Goal: Information Seeking & Learning: Learn about a topic

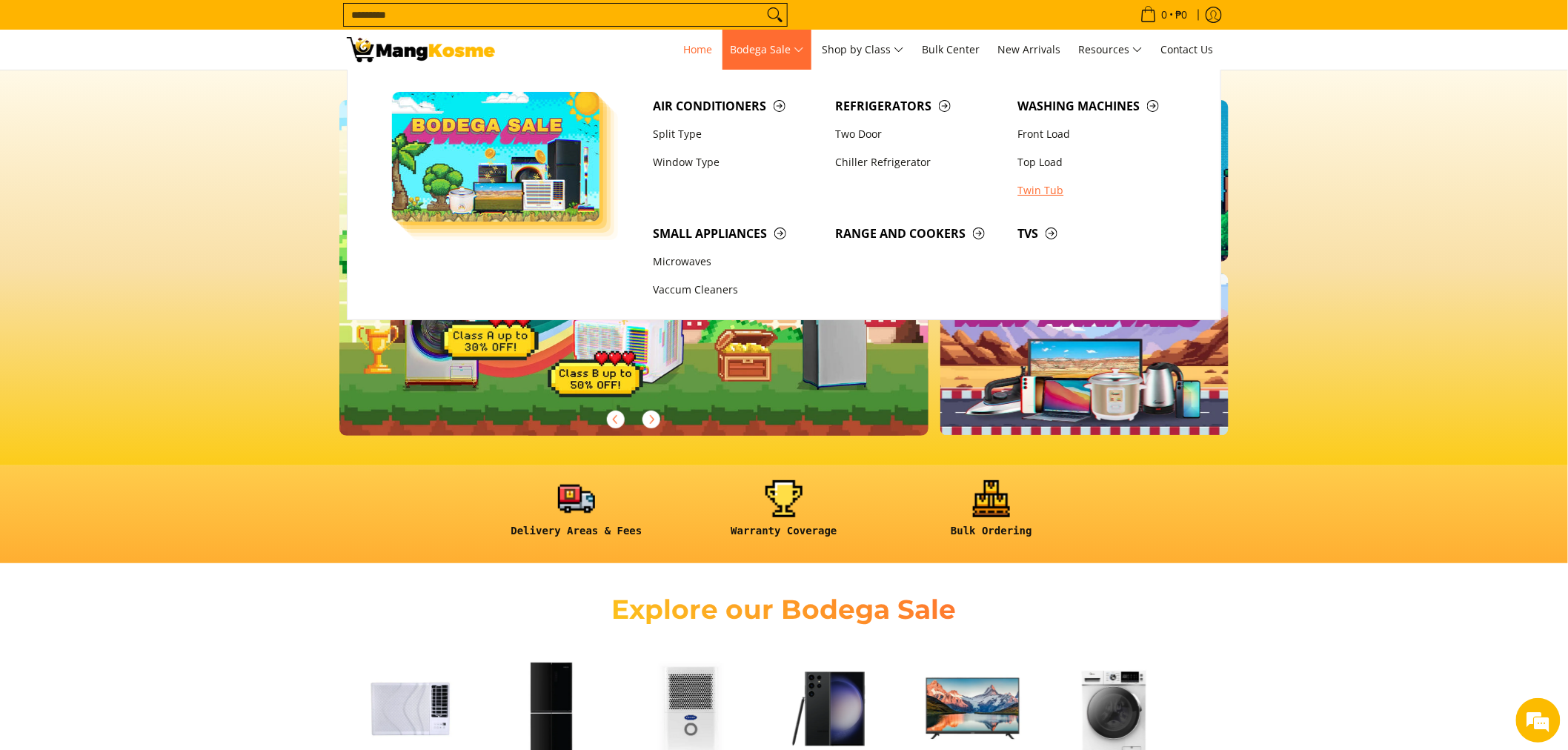
click at [1053, 194] on link "Twin Tub" at bounding box center [1102, 191] width 182 height 28
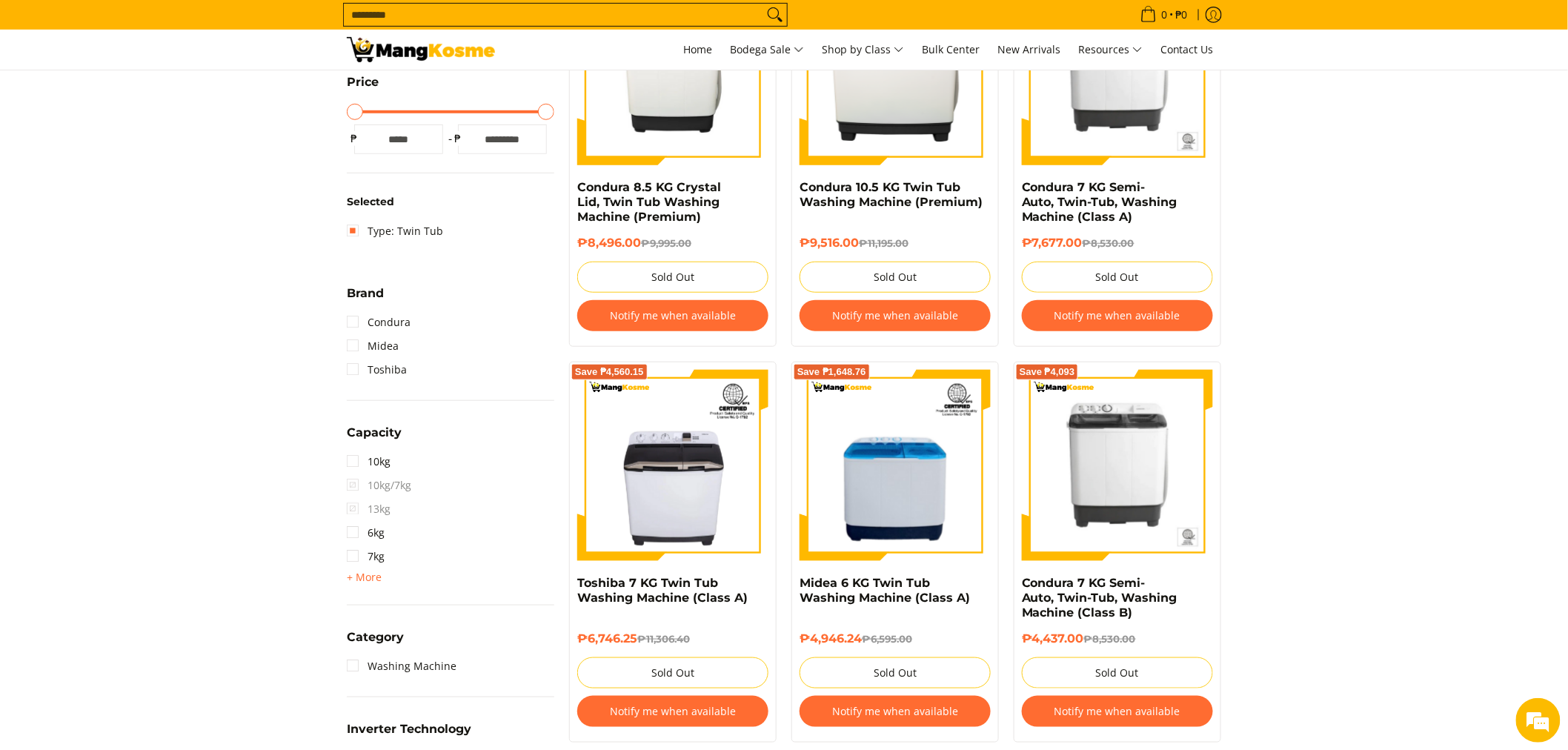
scroll to position [412, 0]
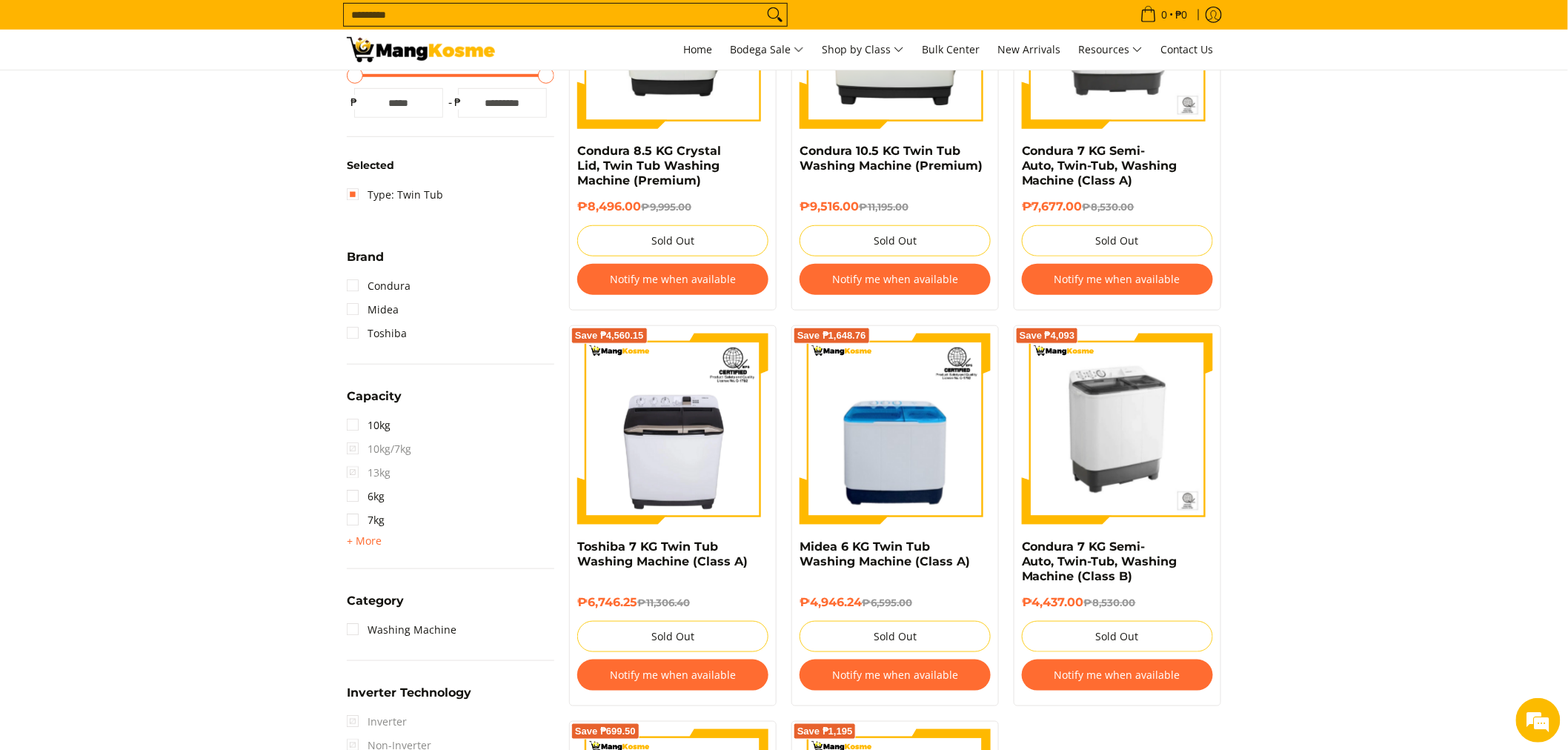
click at [1123, 451] on img at bounding box center [1118, 429] width 192 height 192
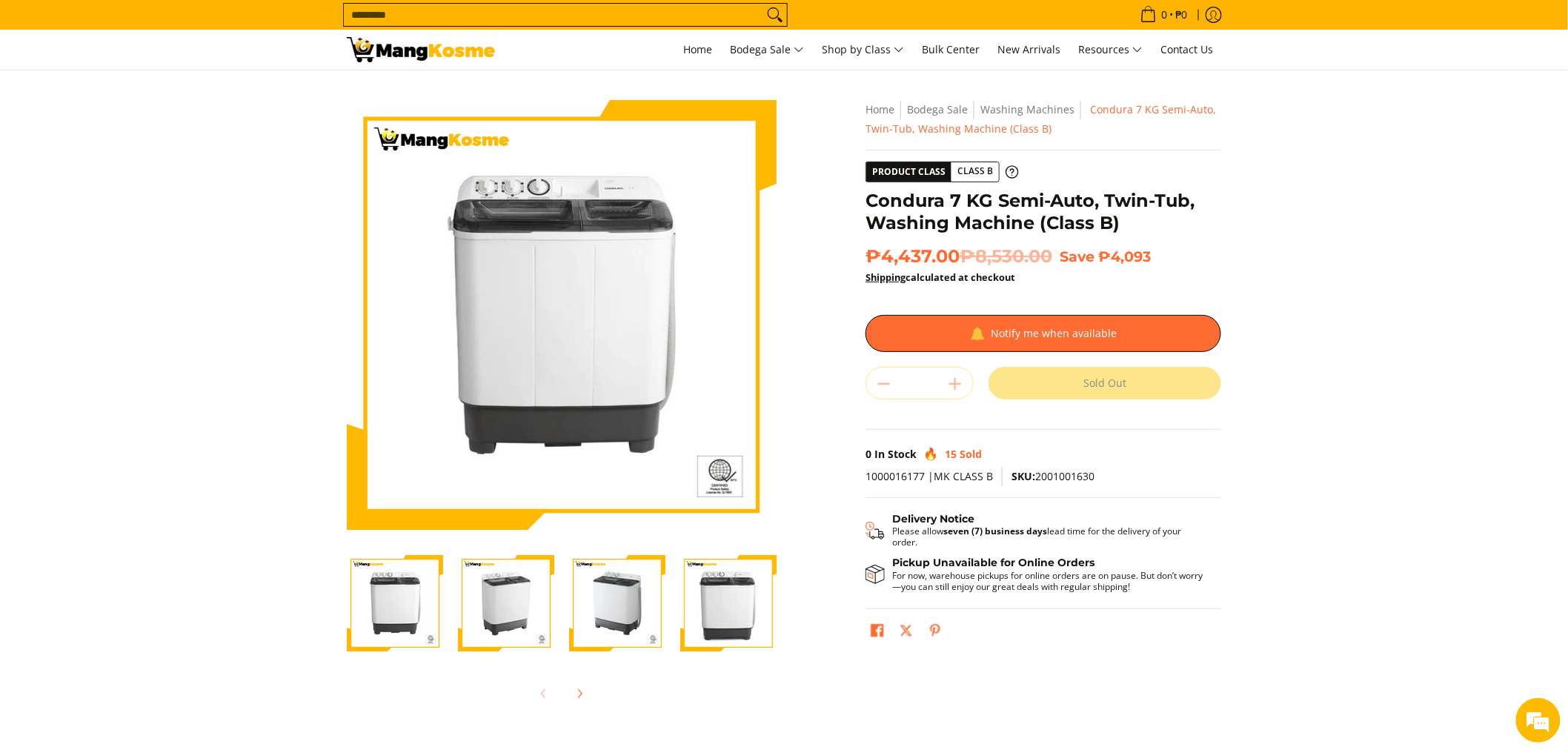
click at [488, 620] on img "condura-semi-automatic-7-kilos-twin-tub-washing-machine-right-side-view-mang-ko…" at bounding box center [506, 604] width 96 height 96
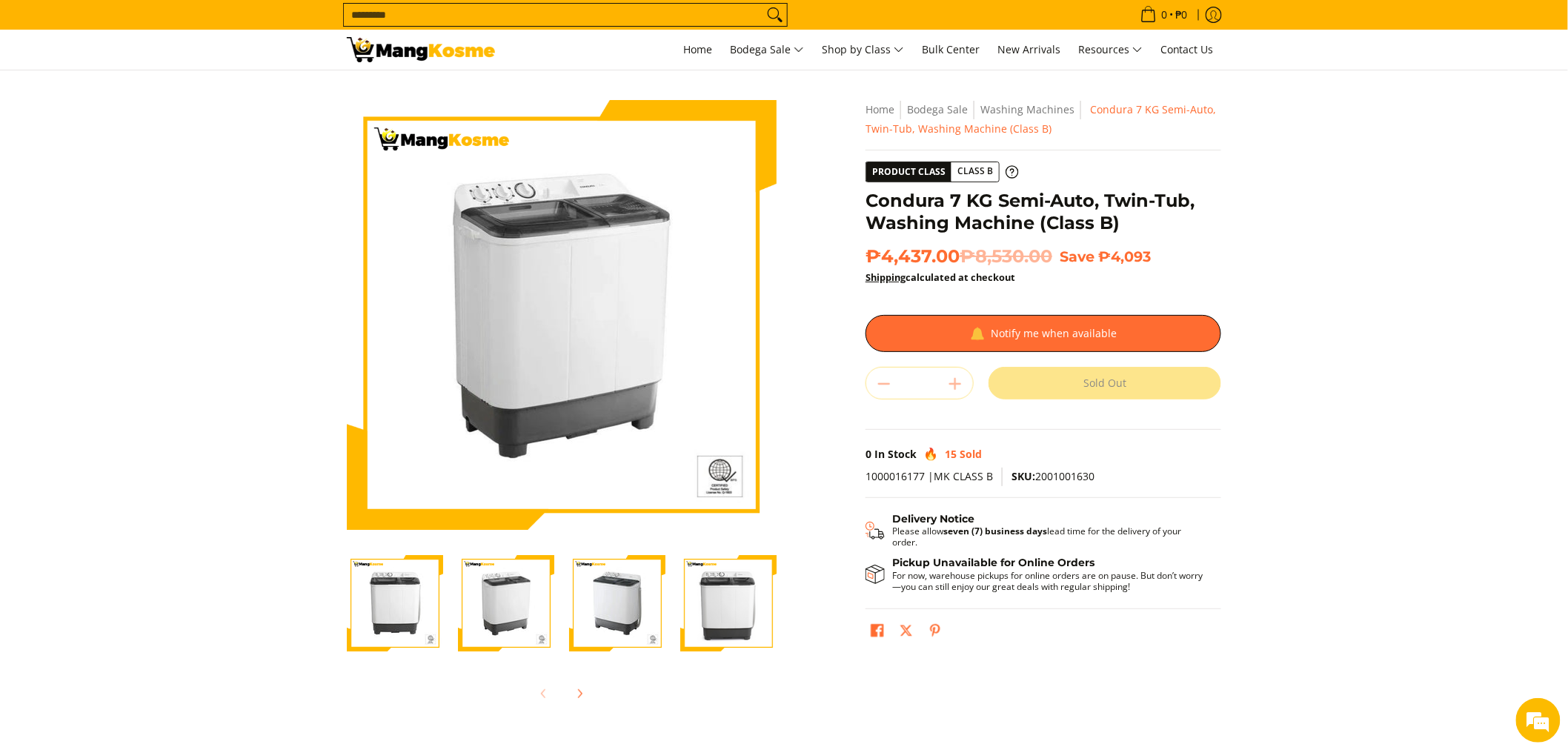
click at [624, 610] on img "condura-semi-automatic-7-kilos-twin-tub-washing-machine-left-side-view-mang-kos…" at bounding box center [617, 604] width 96 height 96
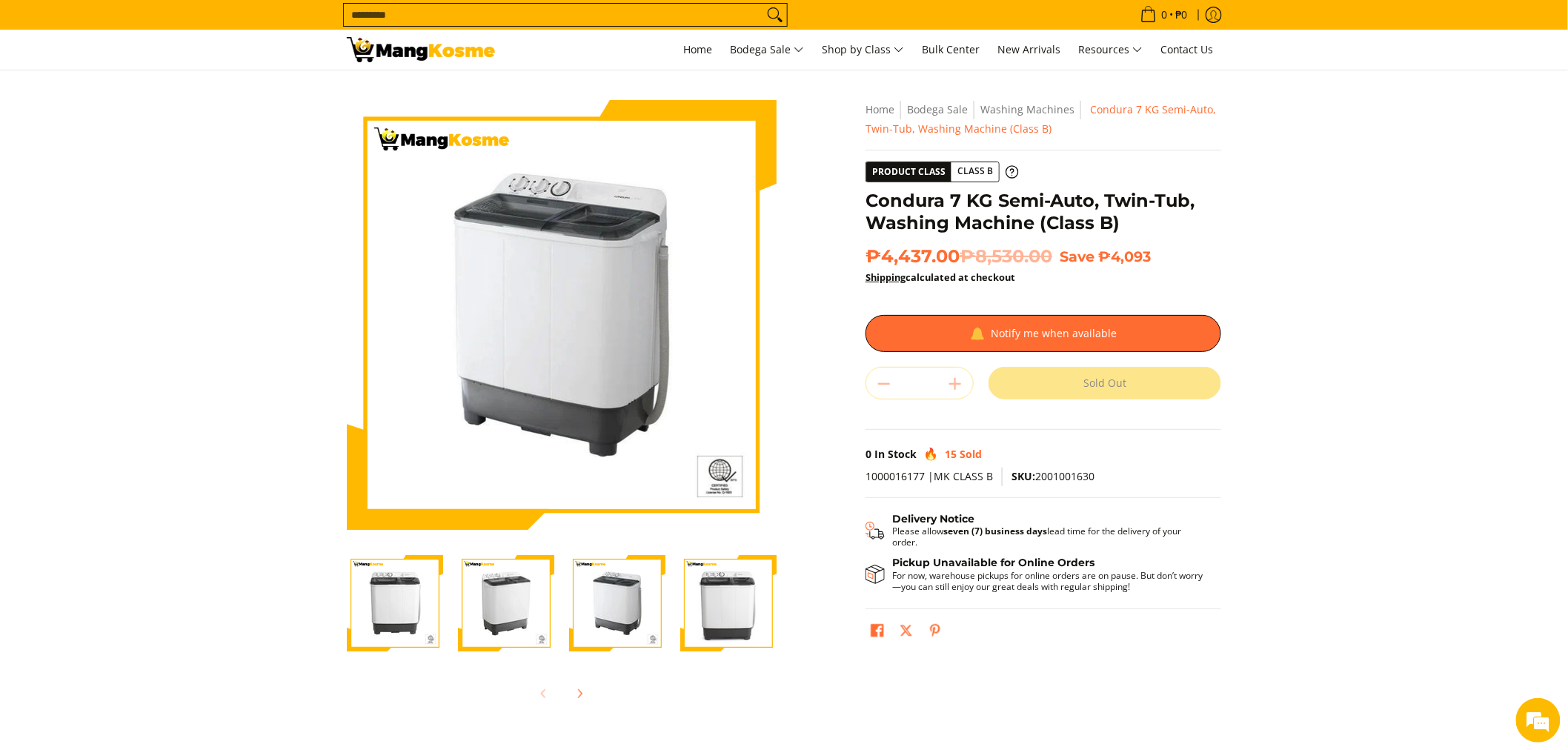
click at [732, 605] on img "condura-semi-automatic-7-kilos-twin-tub-washing-machine-without-icc-sticker-fro…" at bounding box center [729, 604] width 96 height 96
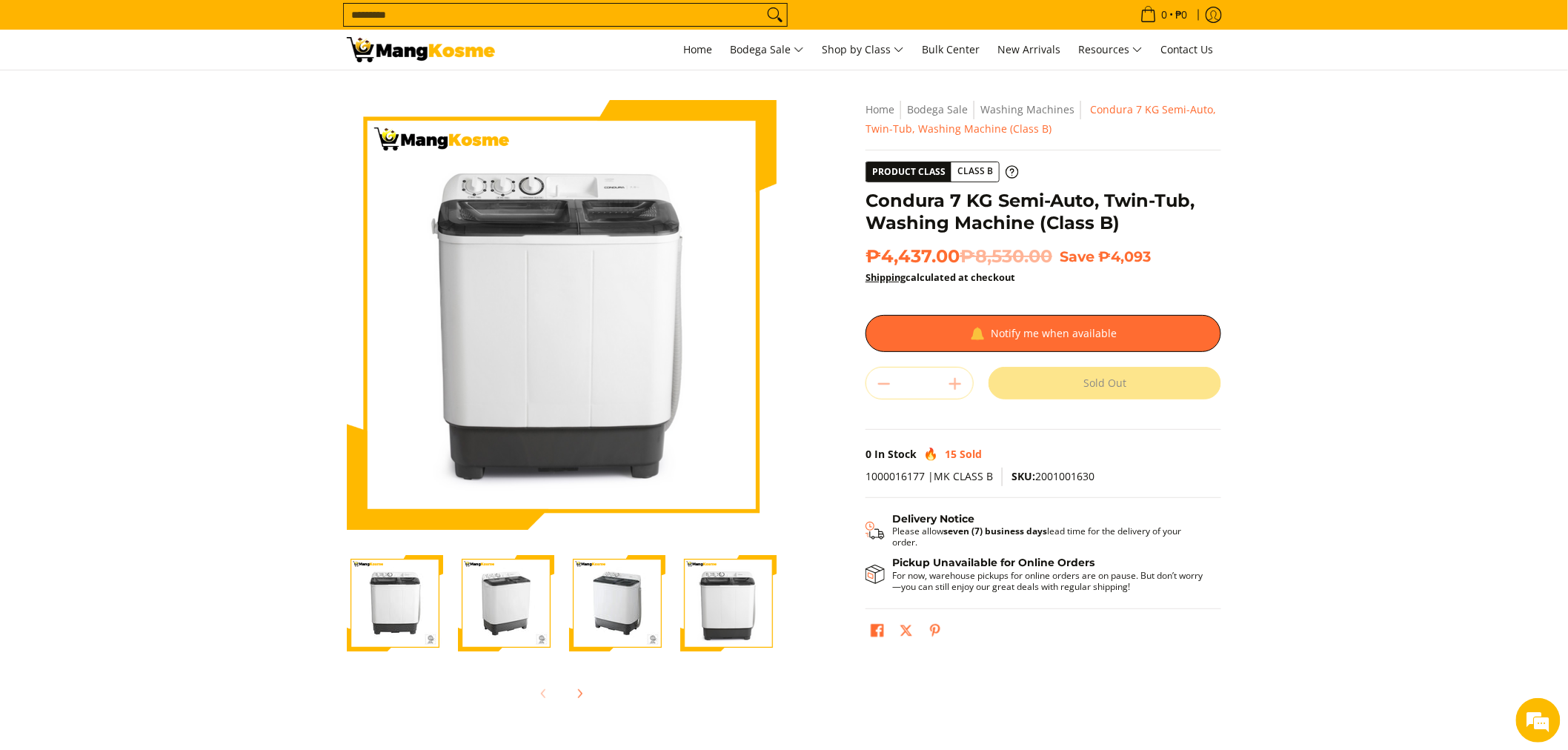
click at [440, 603] on img "condura-semi-automatic-7-kilos-twin-tub-washing-machine-front-view-mang-kosme" at bounding box center [395, 604] width 96 height 96
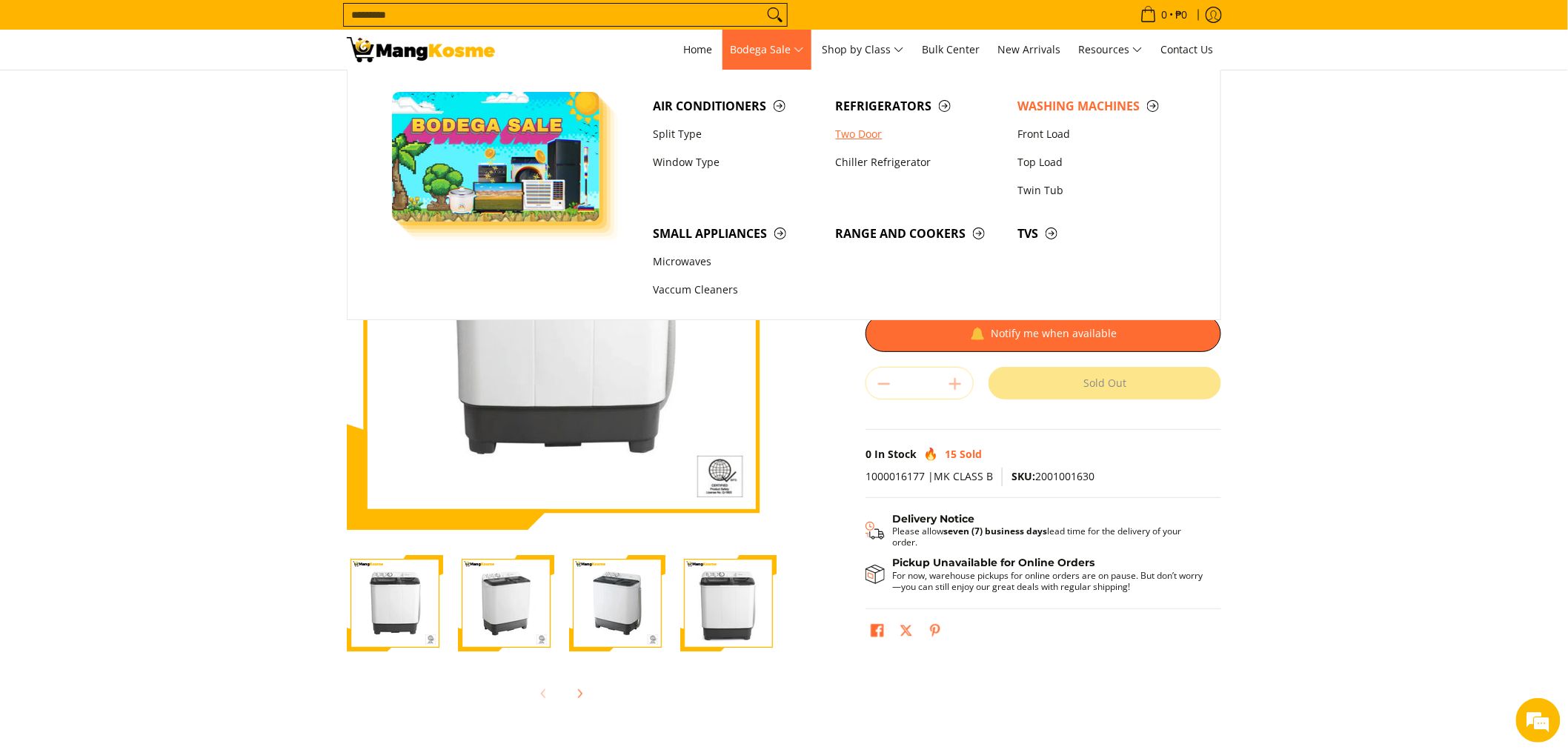
click at [875, 144] on link "Two Door" at bounding box center [919, 134] width 182 height 28
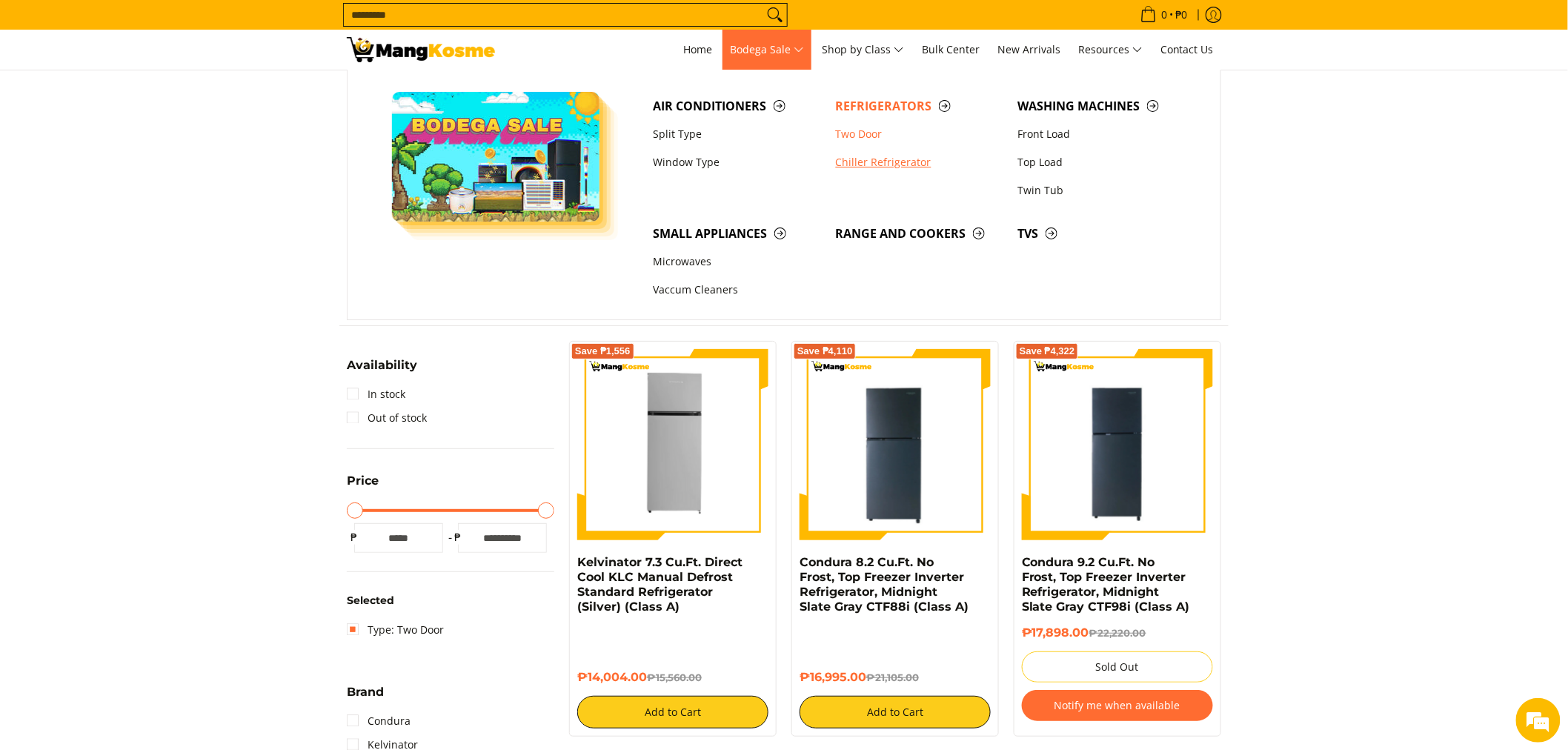
click at [855, 164] on link "Chiller Refrigerator" at bounding box center [919, 162] width 182 height 28
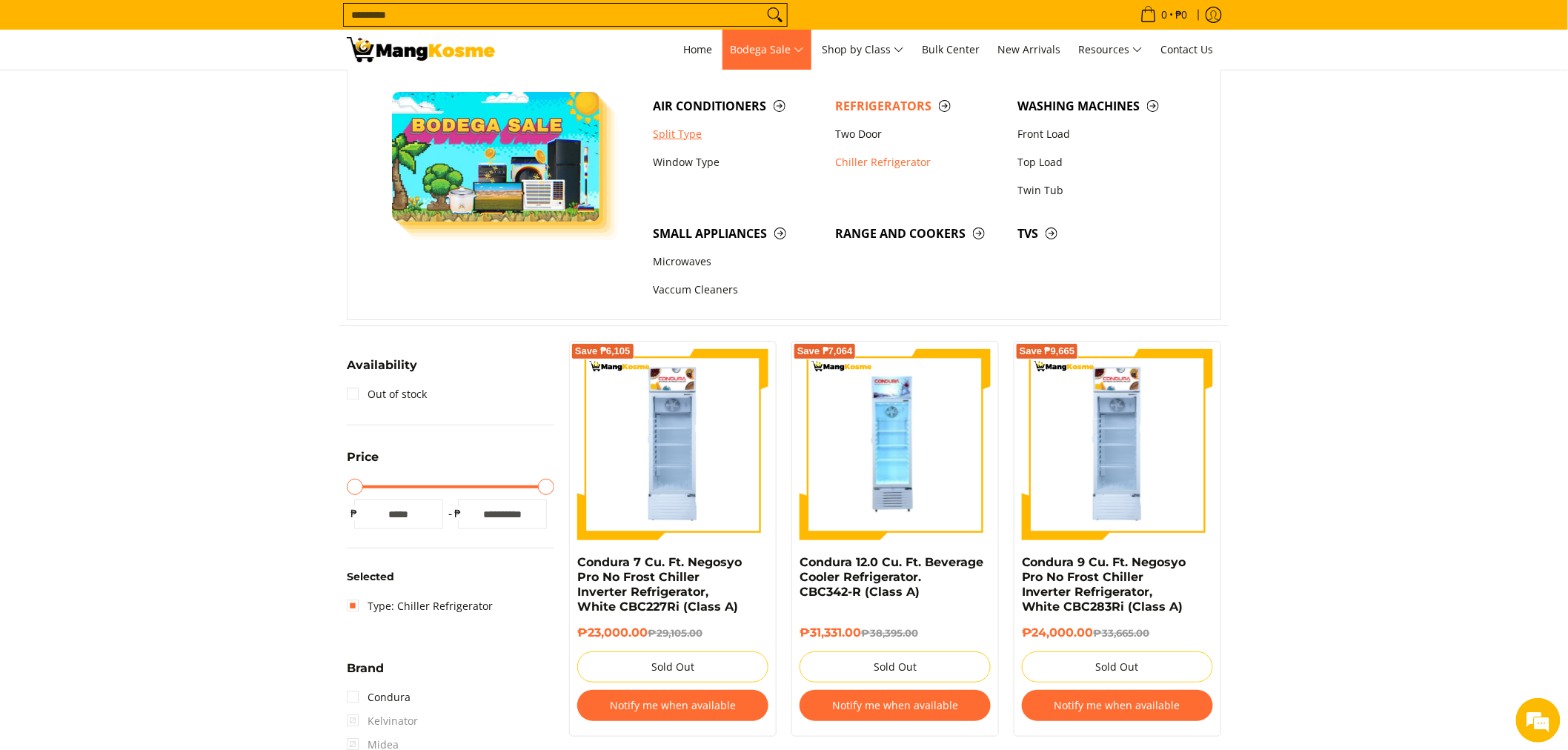
click at [679, 123] on link "Split Type" at bounding box center [737, 134] width 182 height 28
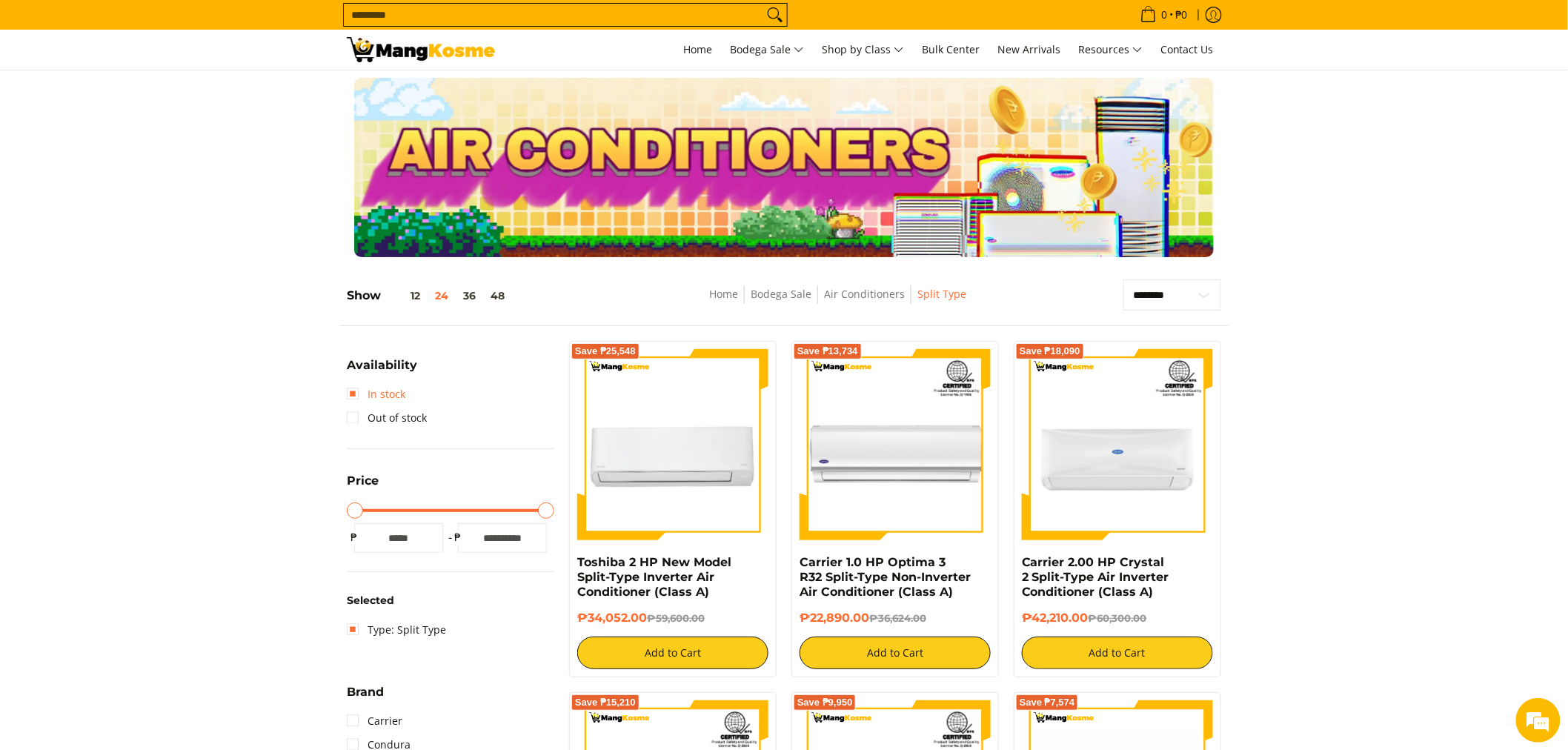
click at [346, 391] on link "In stock" at bounding box center [376, 394] width 59 height 24
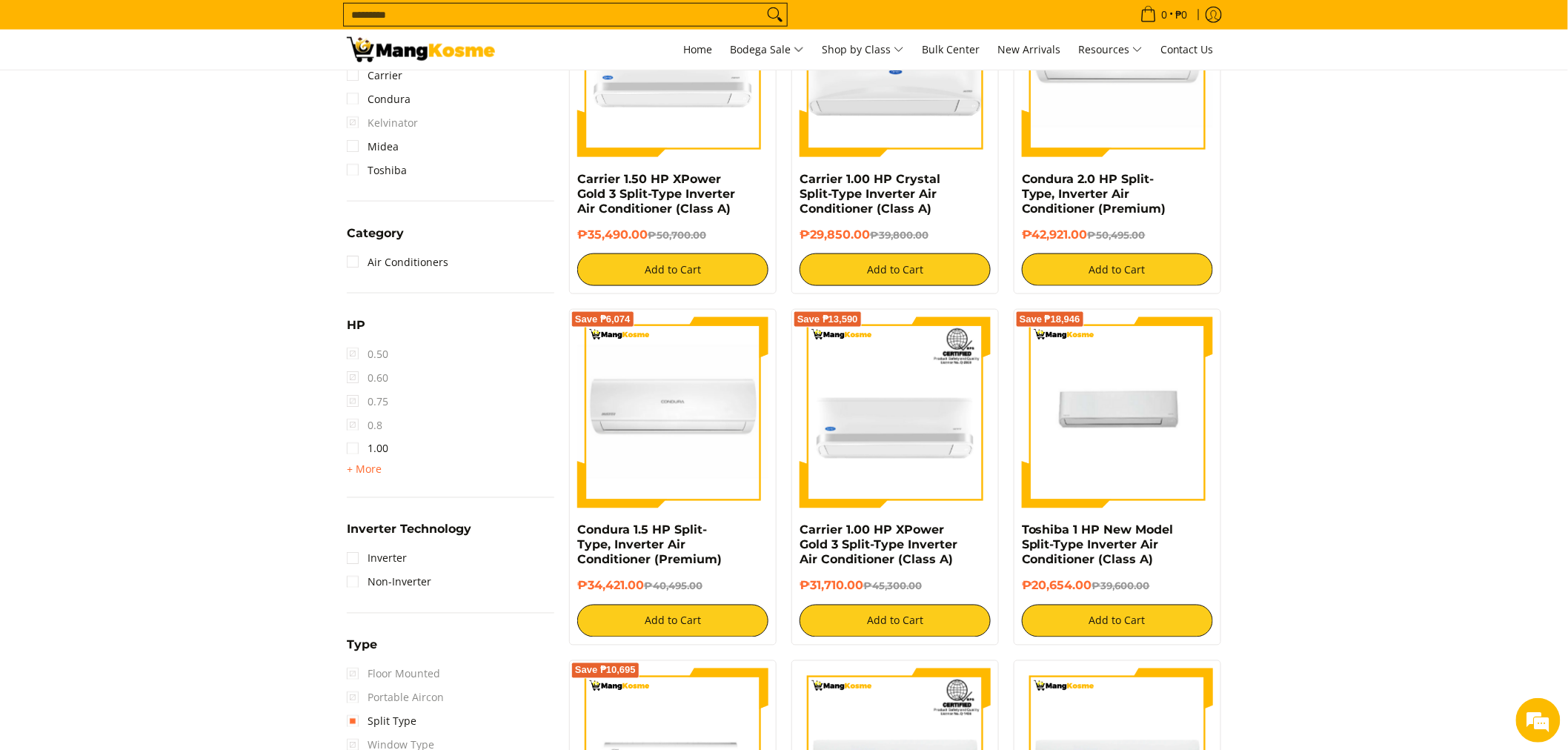
scroll to position [741, 0]
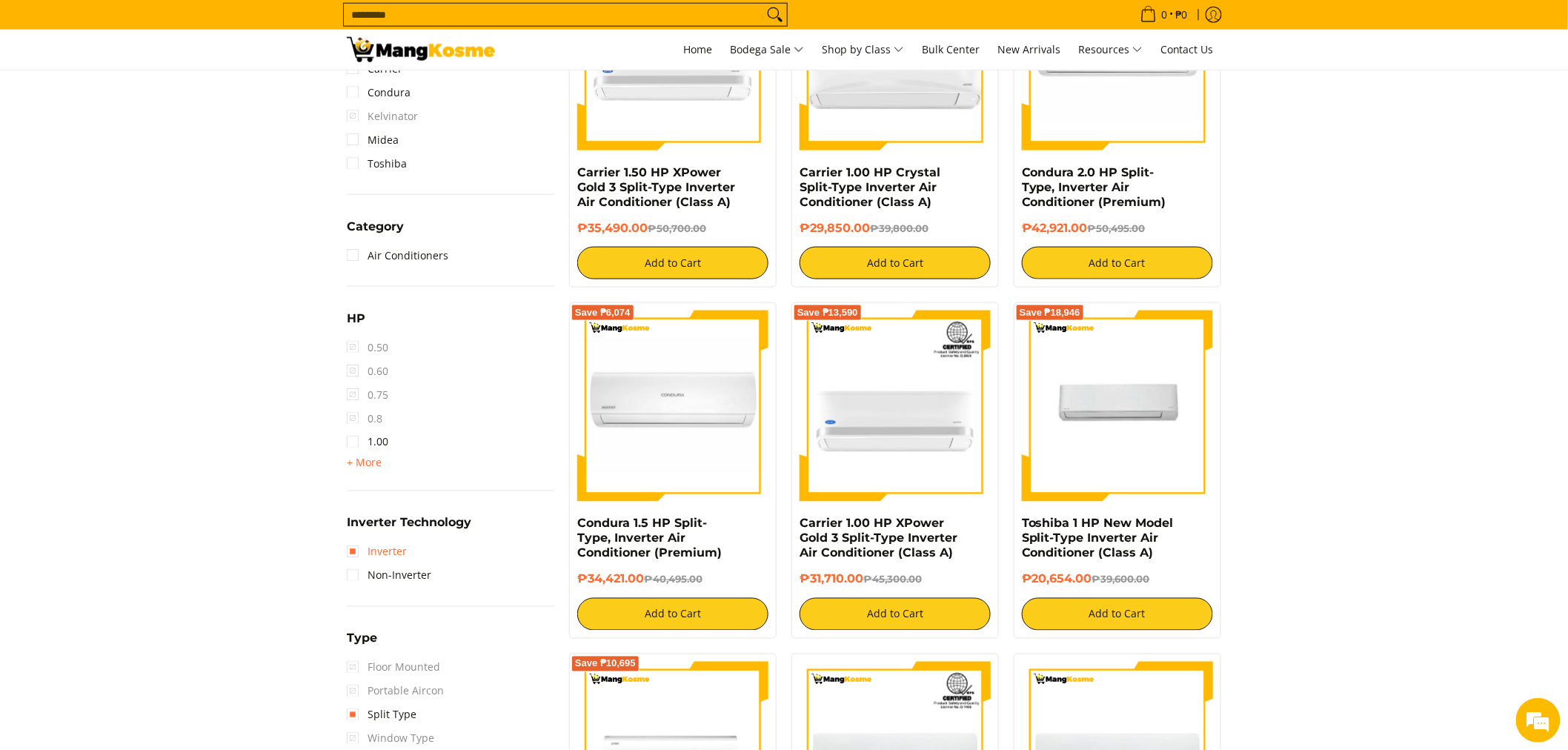
click at [351, 546] on link "Inverter" at bounding box center [377, 552] width 60 height 24
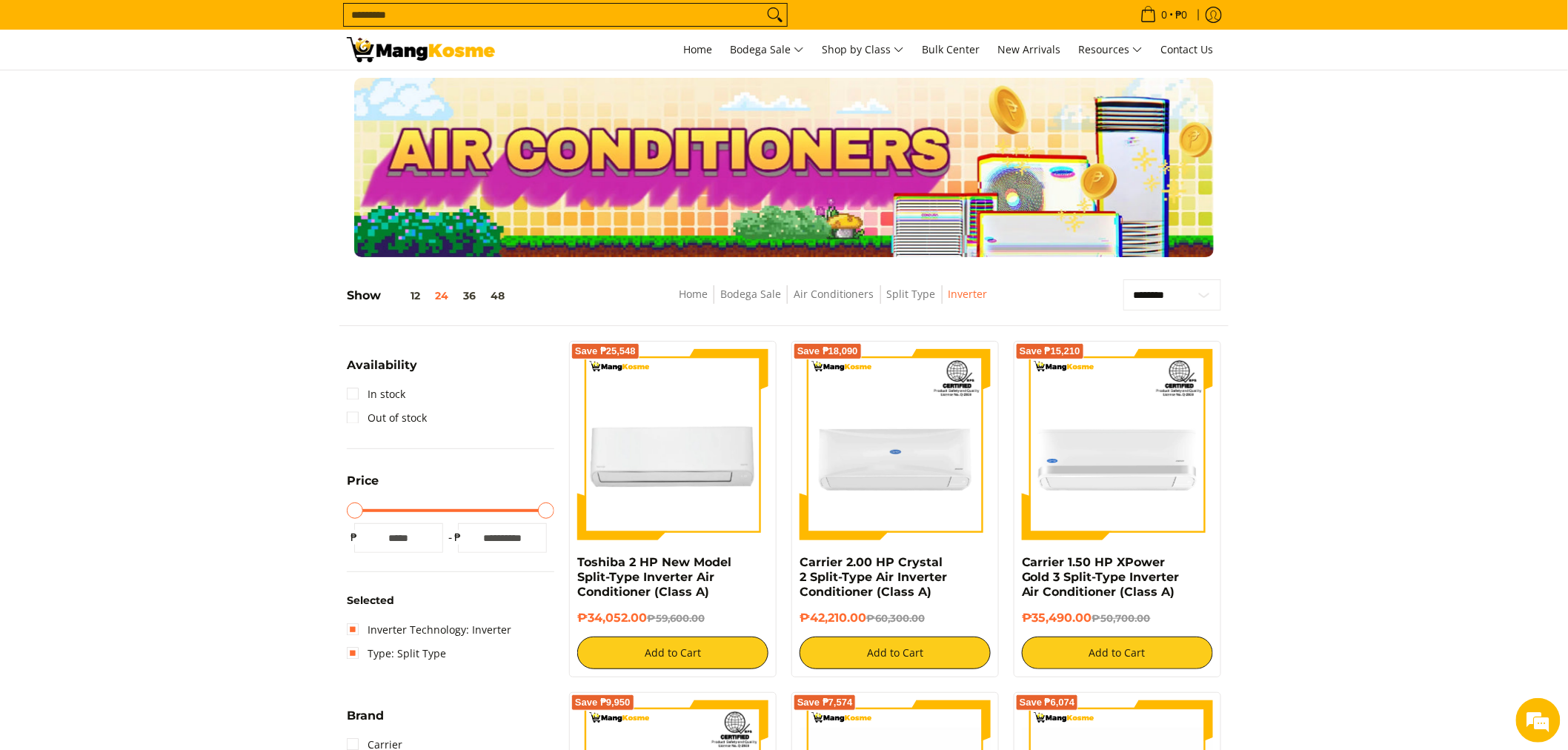
click at [388, 52] on img at bounding box center [420, 49] width 148 height 26
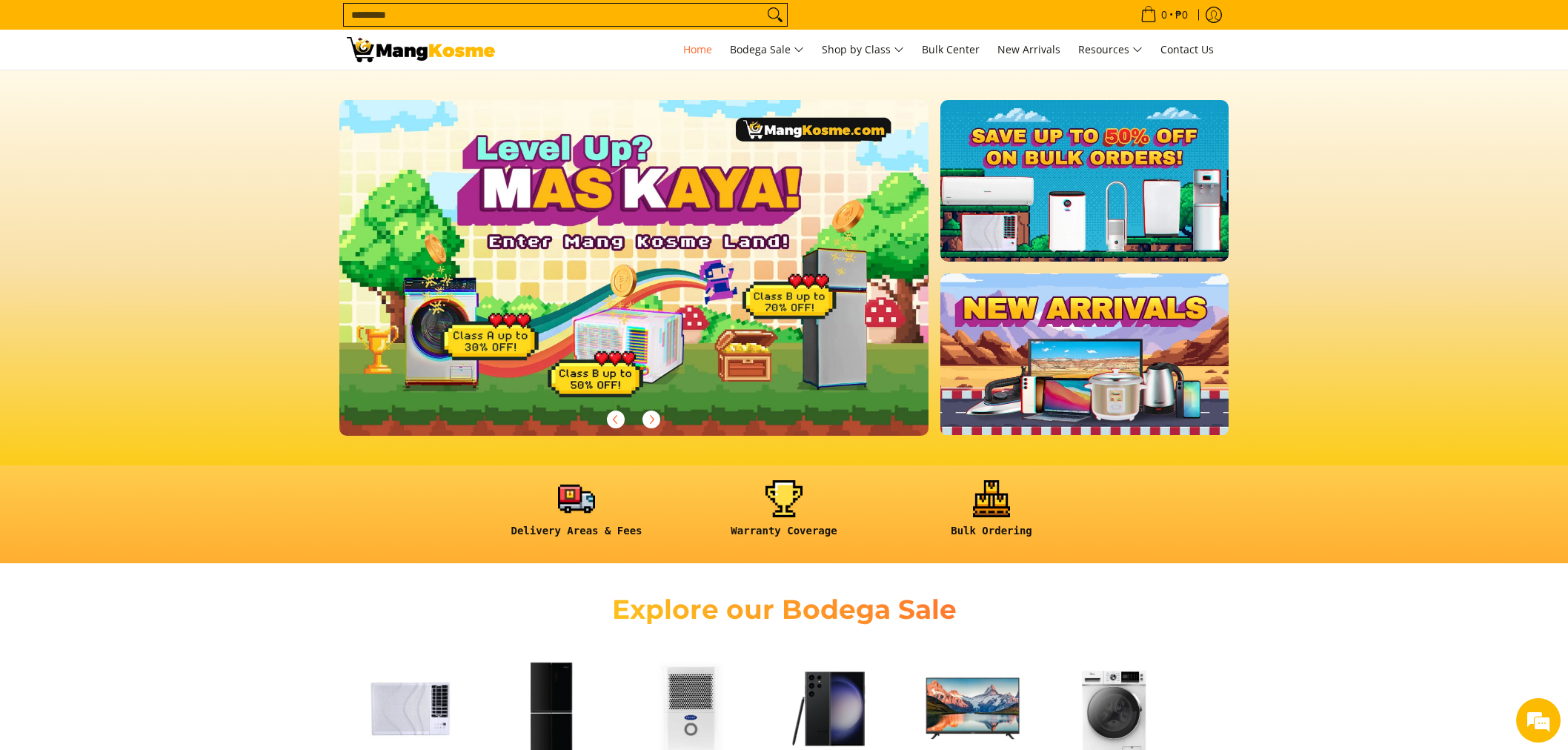
click at [1091, 201] on link at bounding box center [1084, 180] width 288 height 162
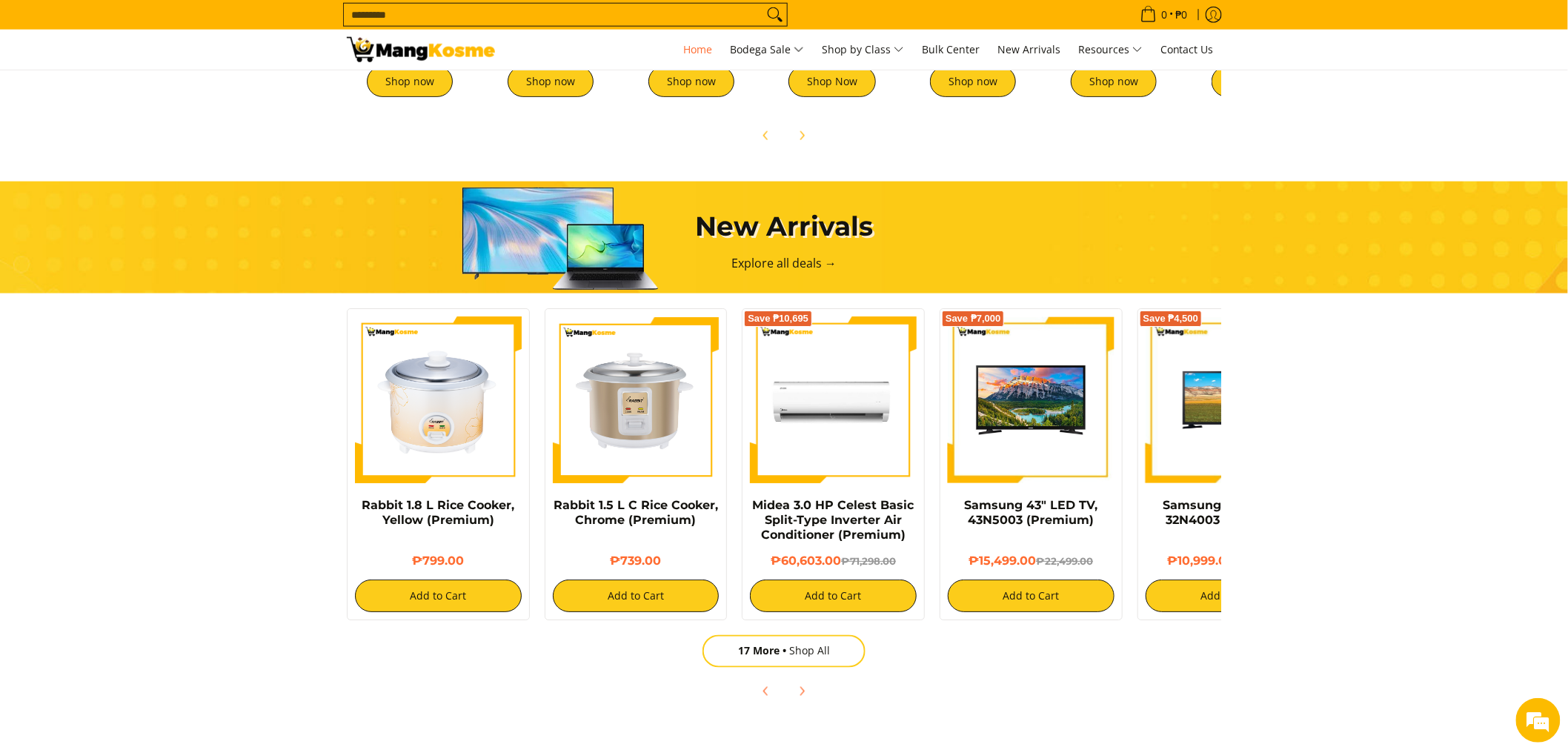
scroll to position [824, 0]
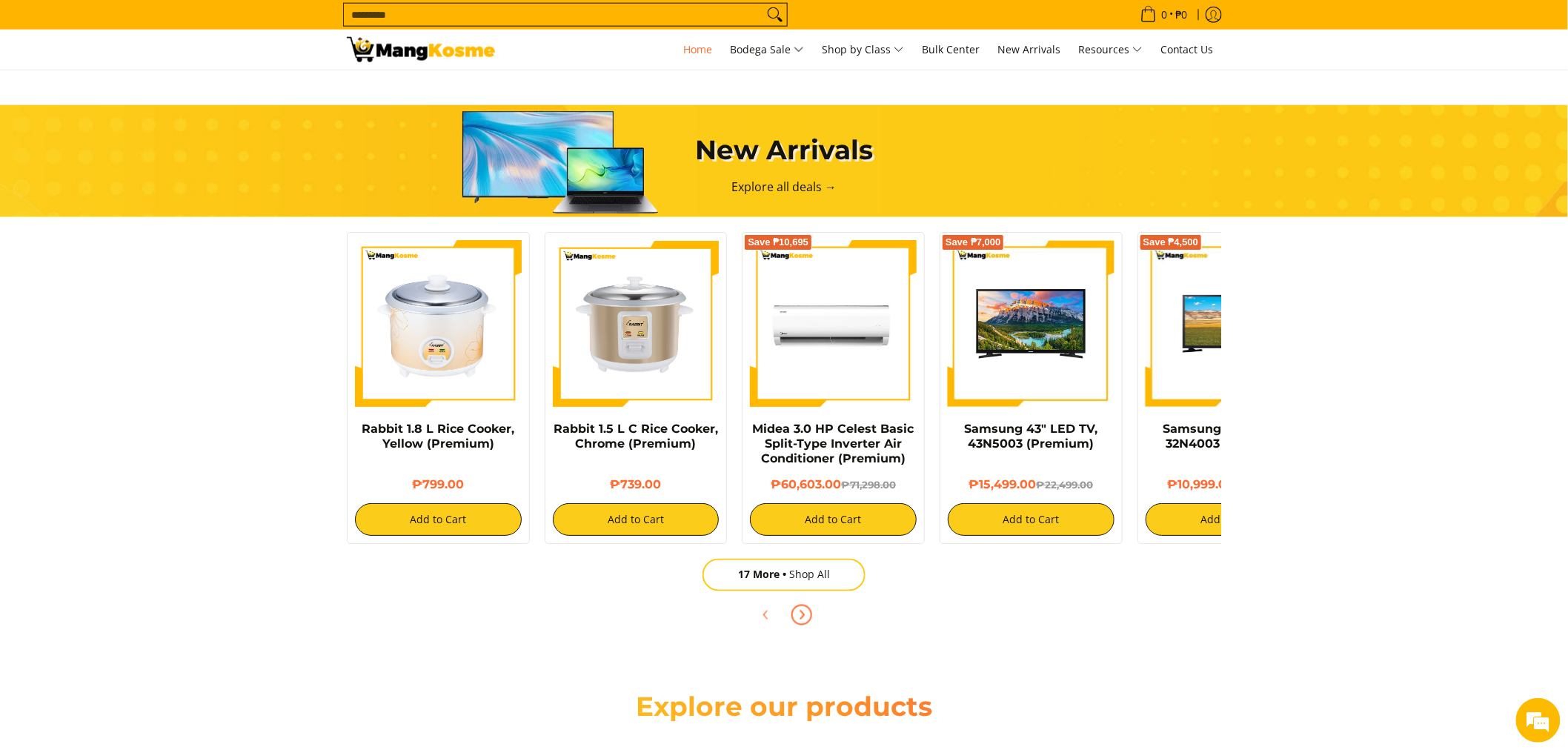
click at [814, 613] on button "Next" at bounding box center [801, 615] width 33 height 33
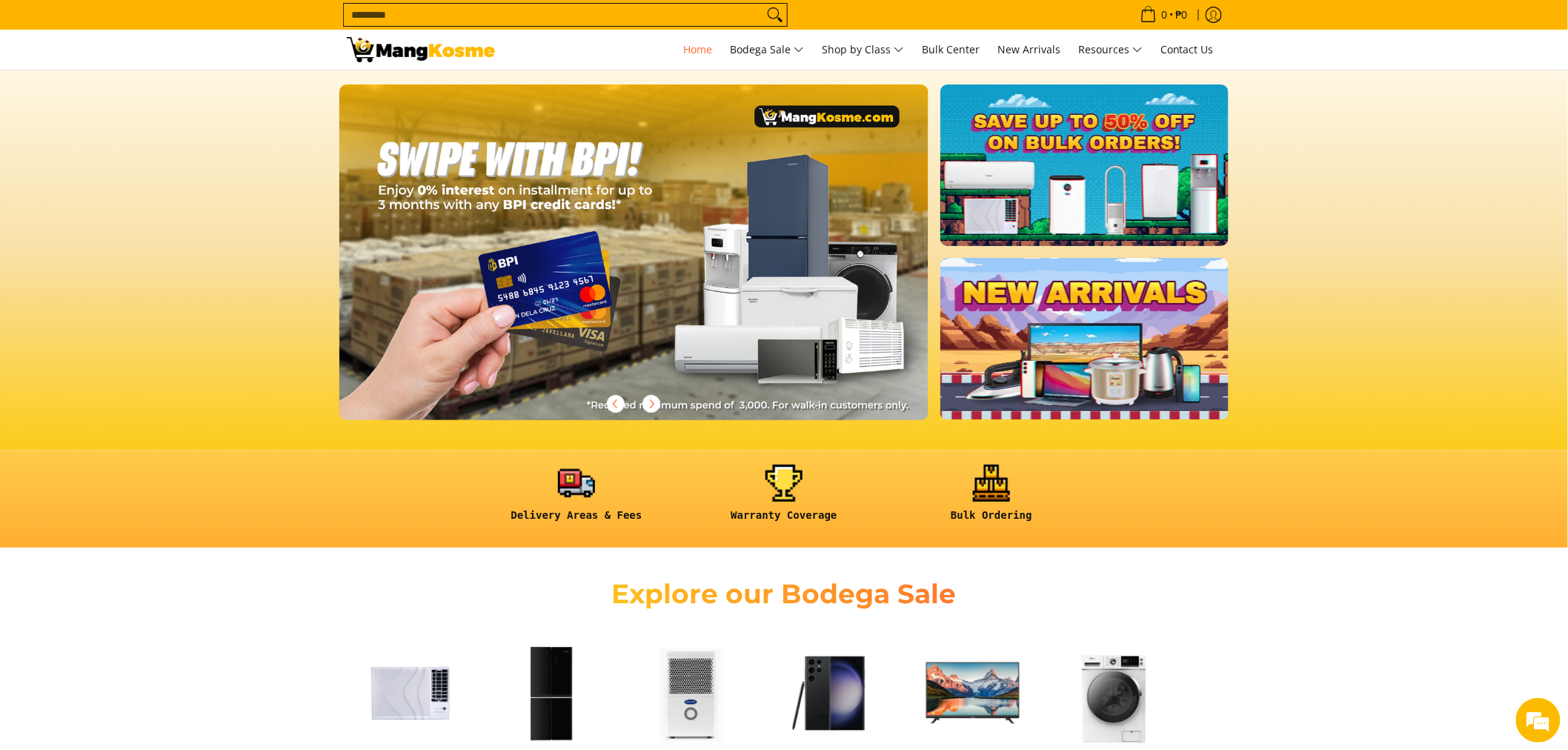
scroll to position [0, 1767]
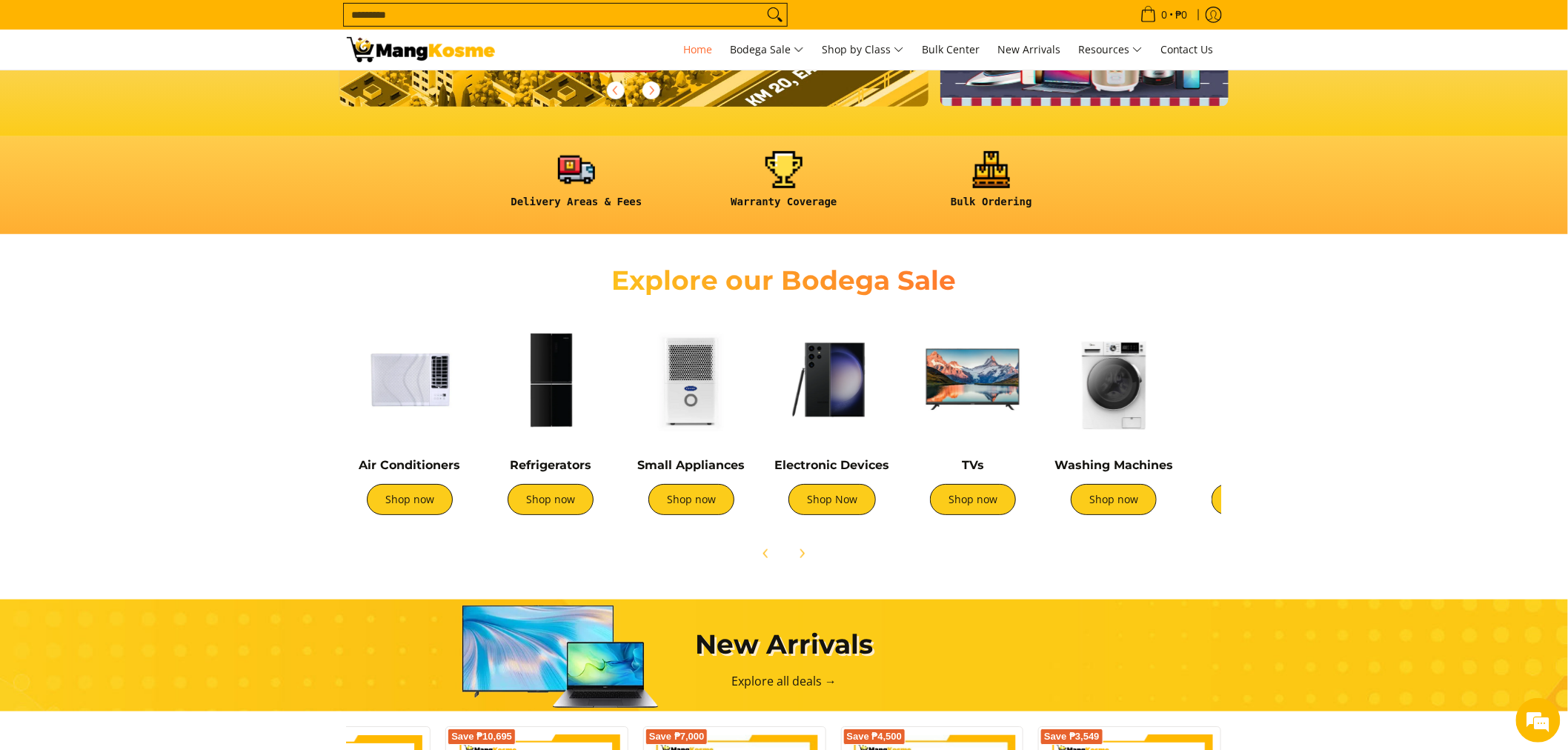
click at [699, 402] on img at bounding box center [691, 379] width 126 height 126
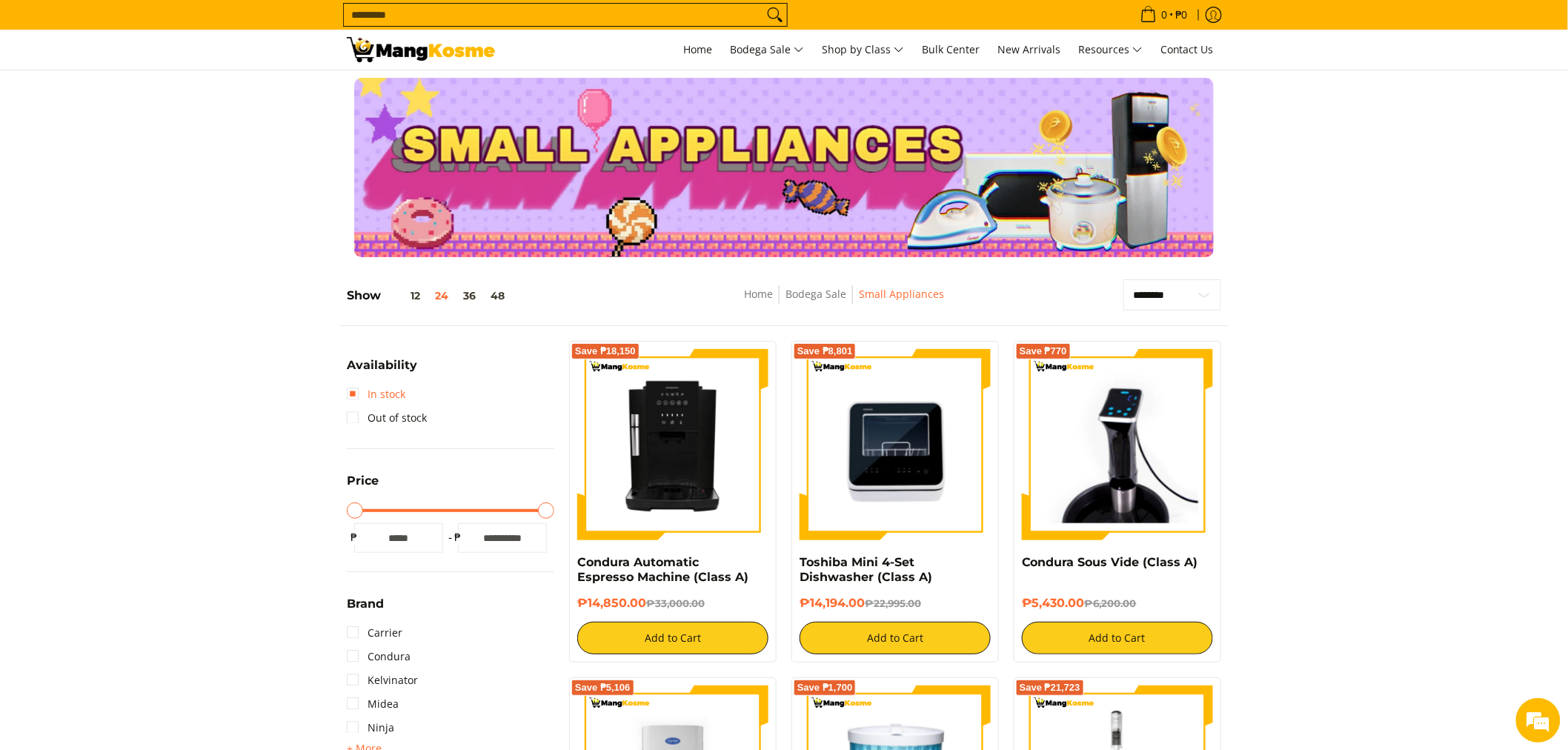
click at [354, 387] on link "In stock" at bounding box center [376, 394] width 59 height 24
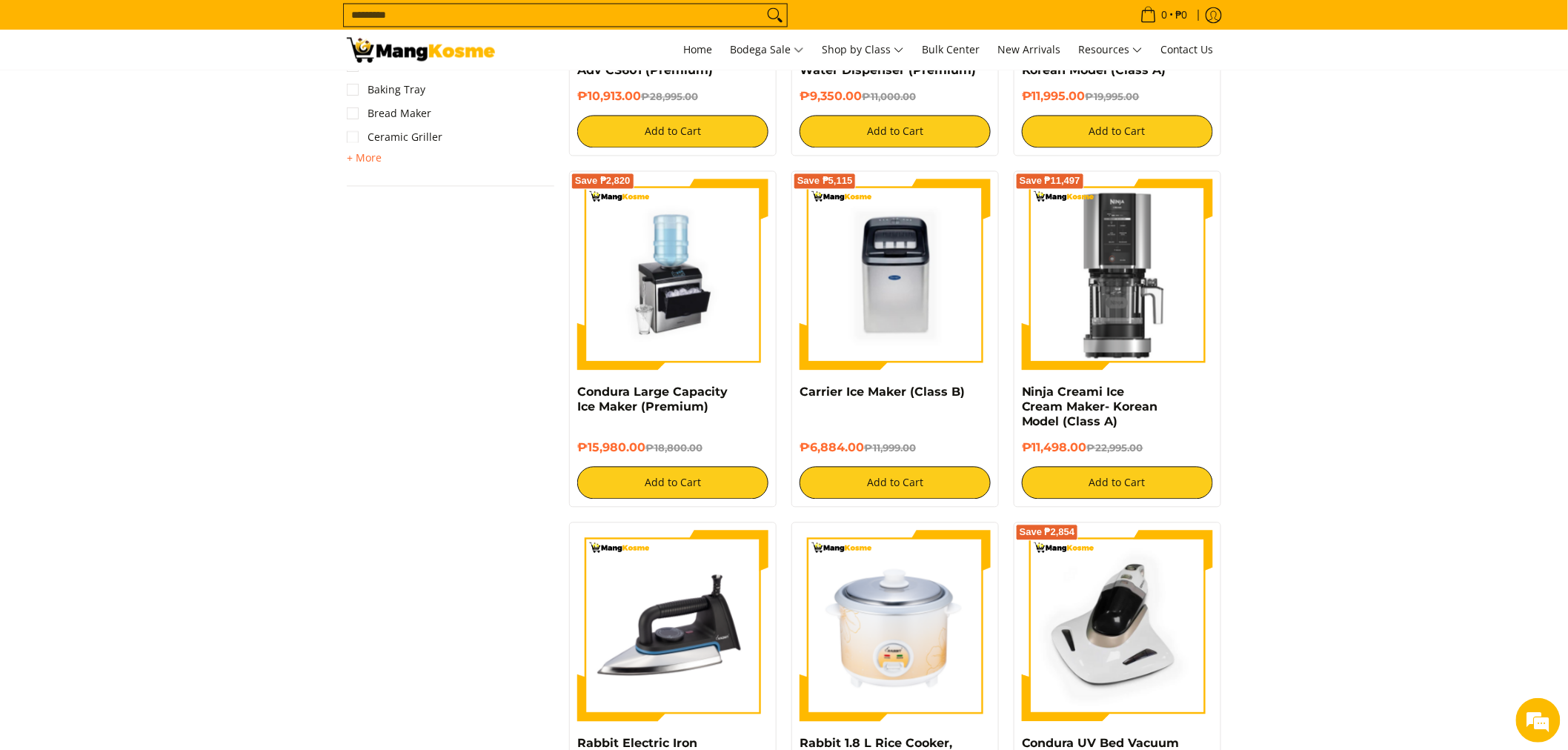
scroll to position [1198, 0]
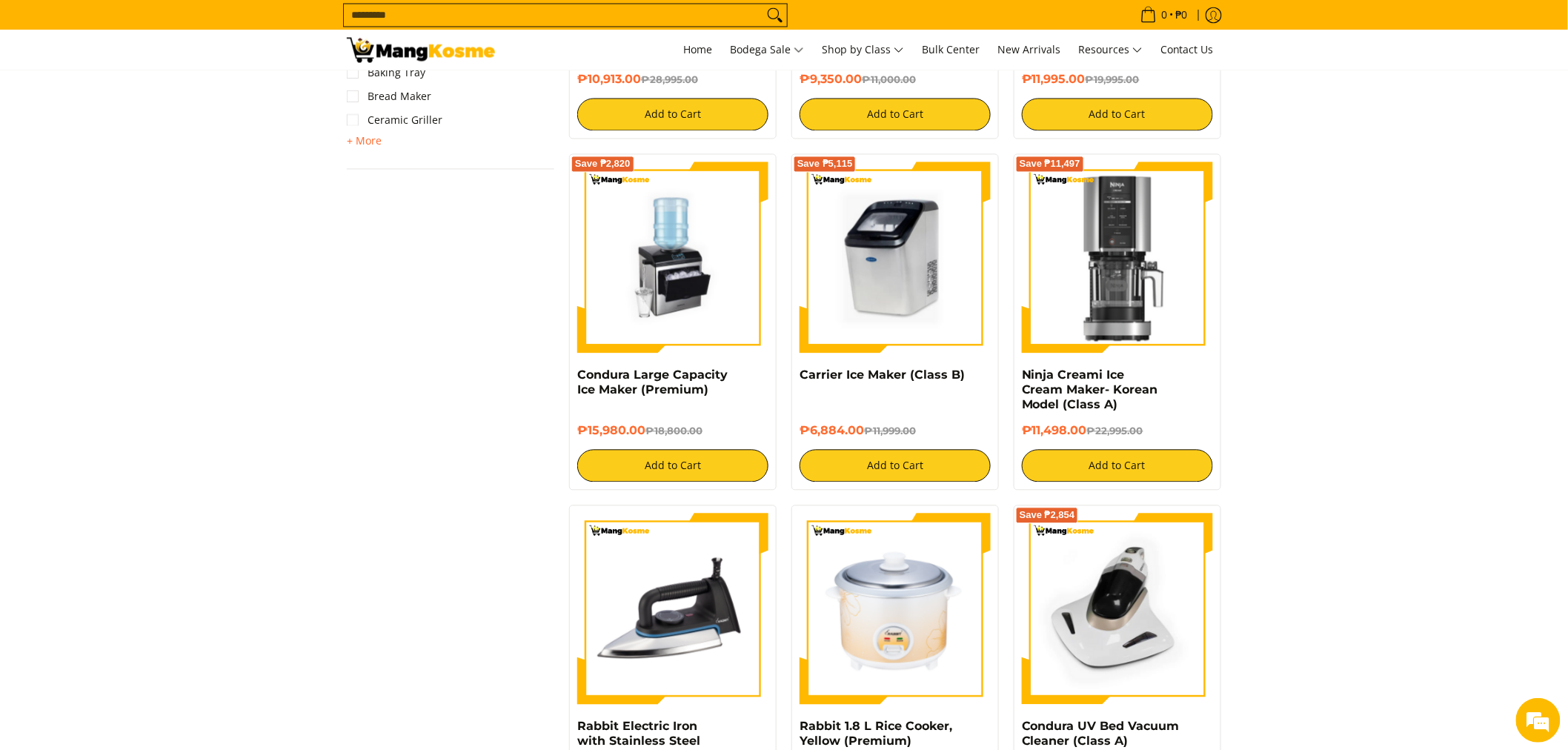
click at [847, 313] on img at bounding box center [895, 257] width 192 height 192
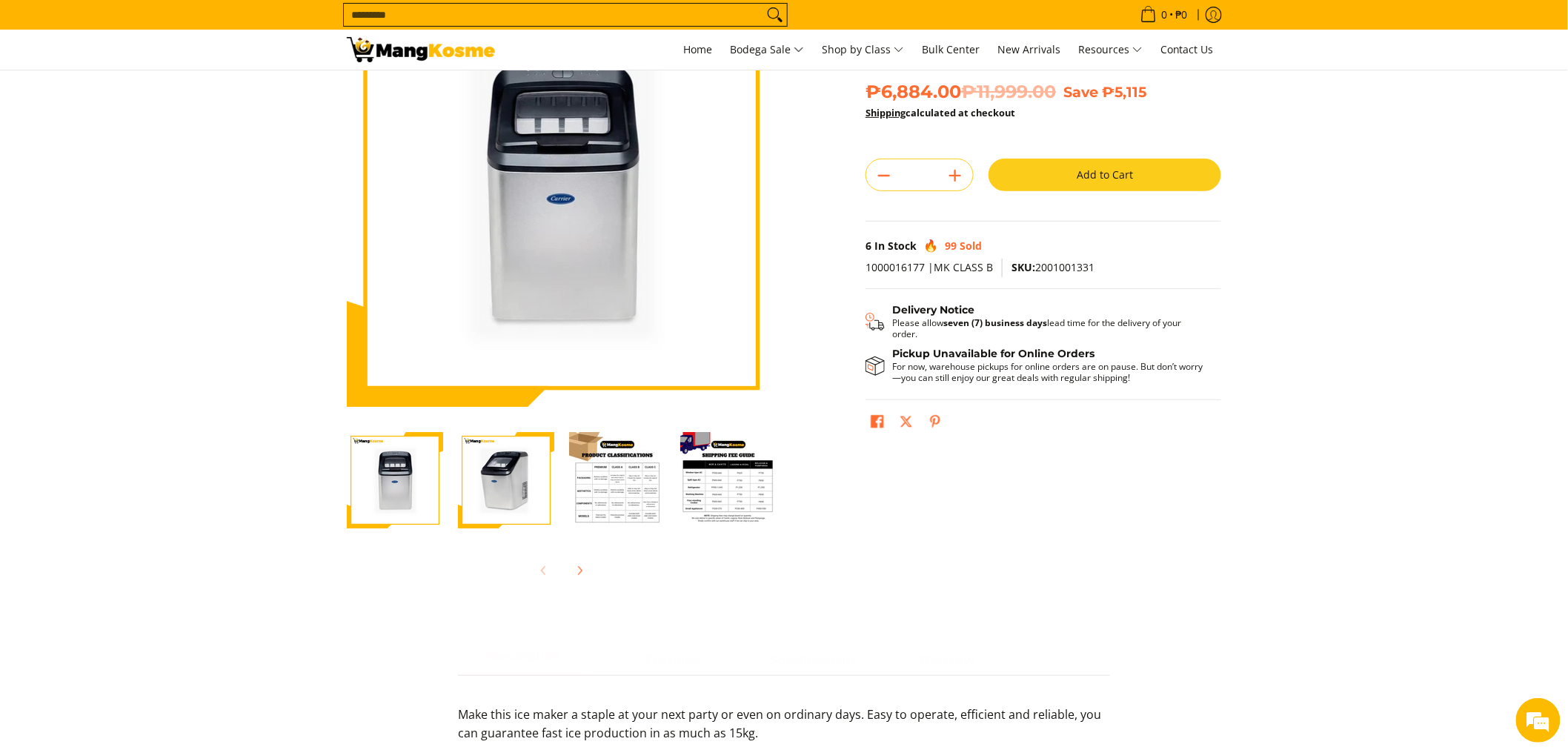
scroll to position [164, 0]
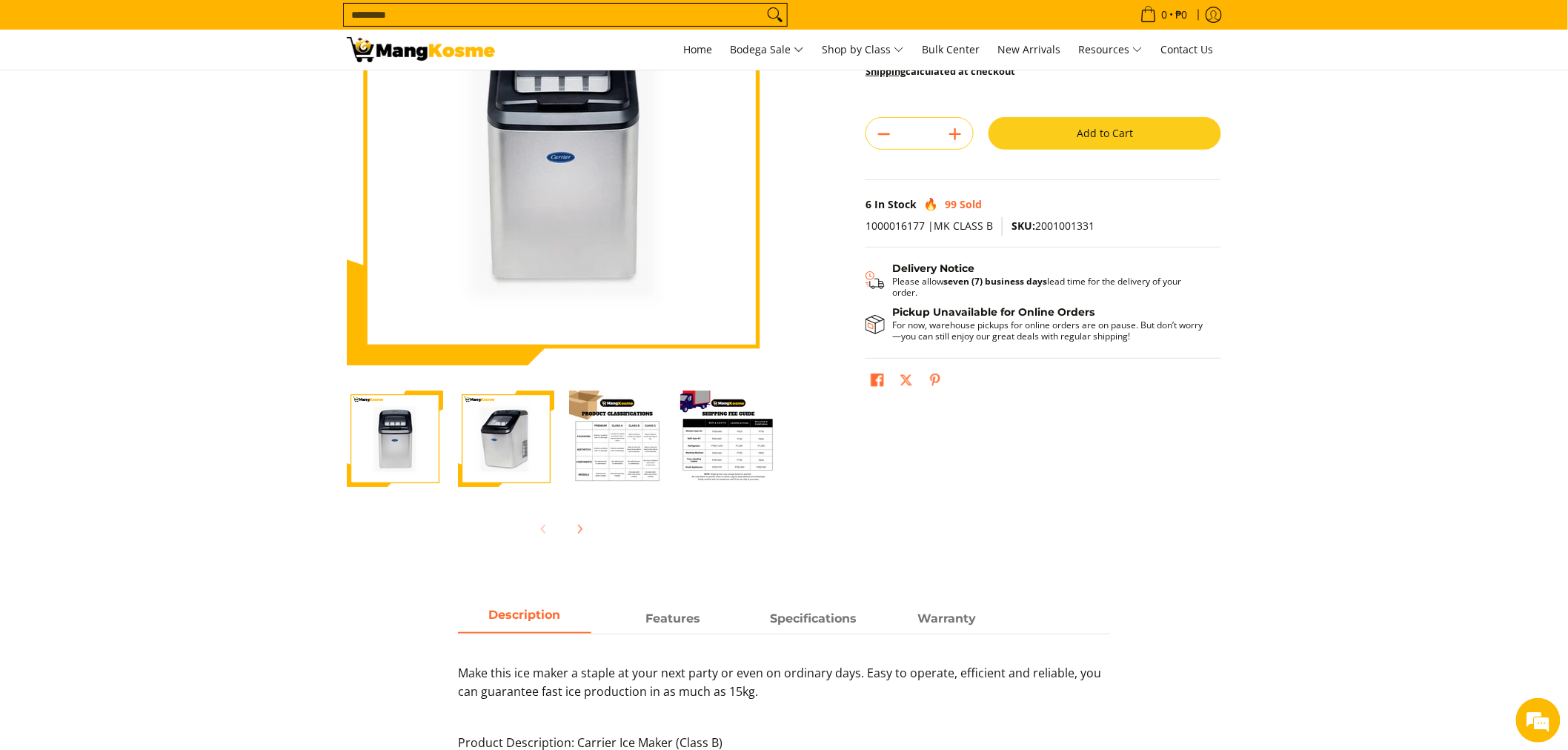
click at [629, 449] on img "Carrier Ice Maker (Class B)-3" at bounding box center [617, 439] width 96 height 96
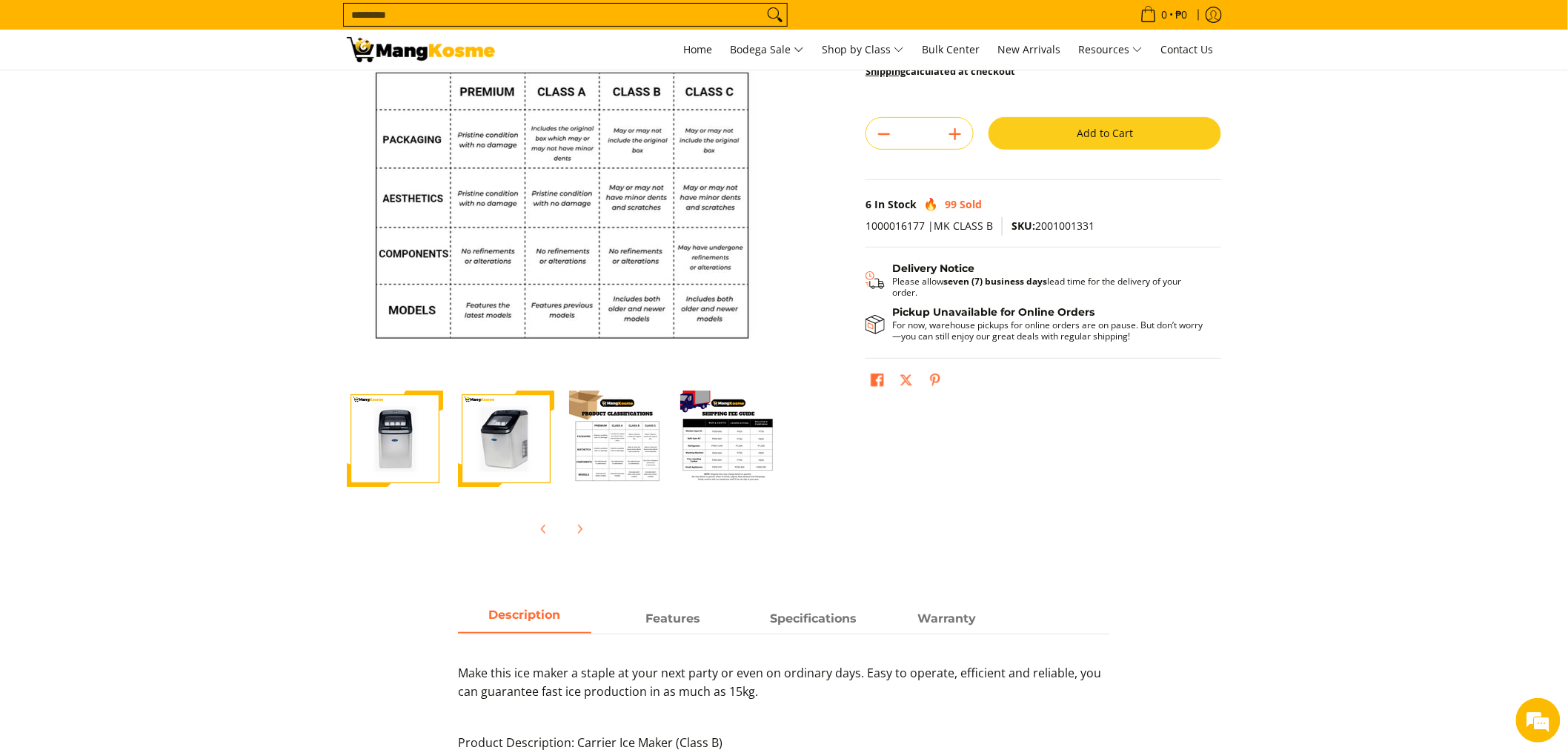
scroll to position [0, 2]
click at [733, 443] on img "Carrier Ice Maker (Class B)-4" at bounding box center [727, 439] width 96 height 96
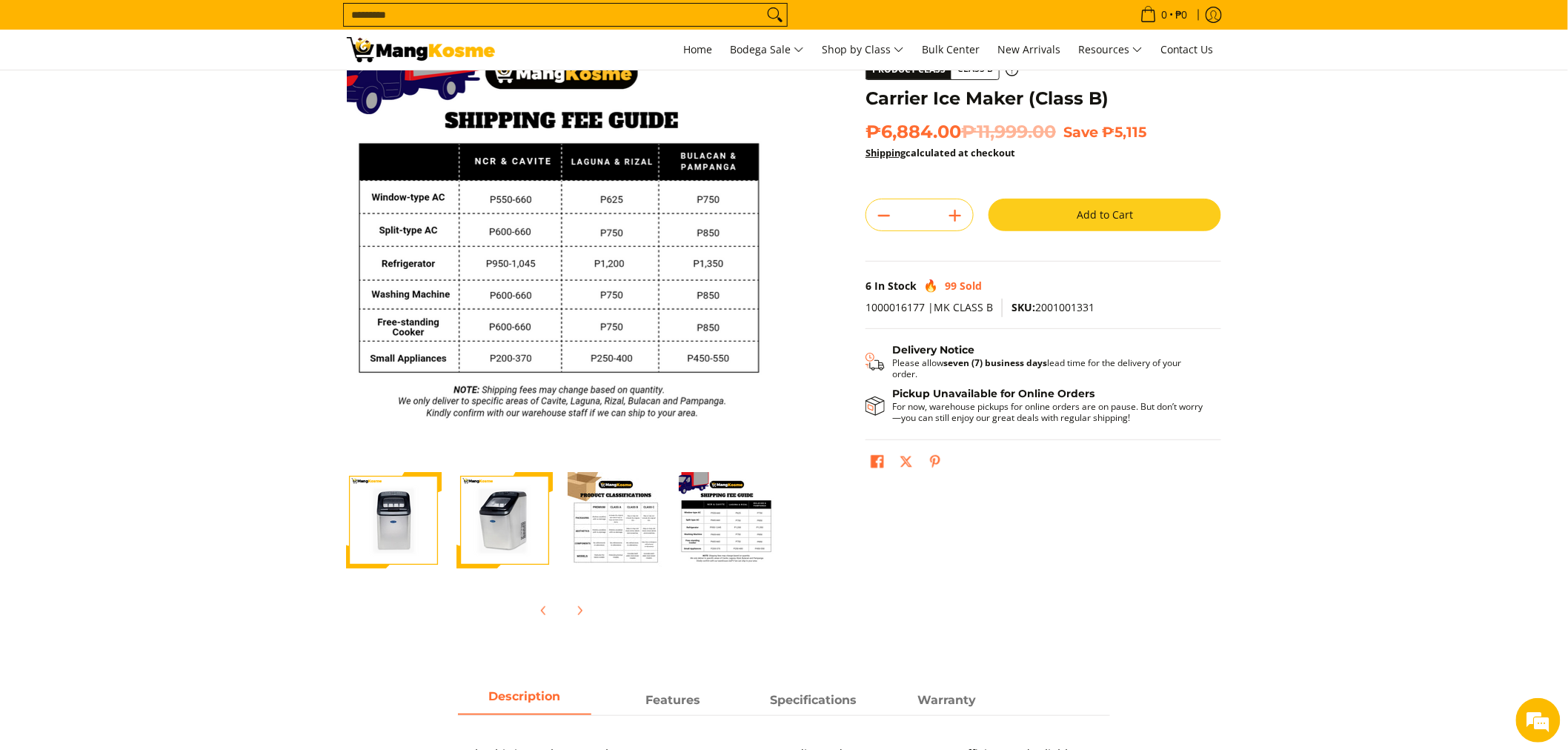
scroll to position [82, 0]
click at [629, 557] on img "Carrier Ice Maker (Class B)-3" at bounding box center [615, 521] width 96 height 96
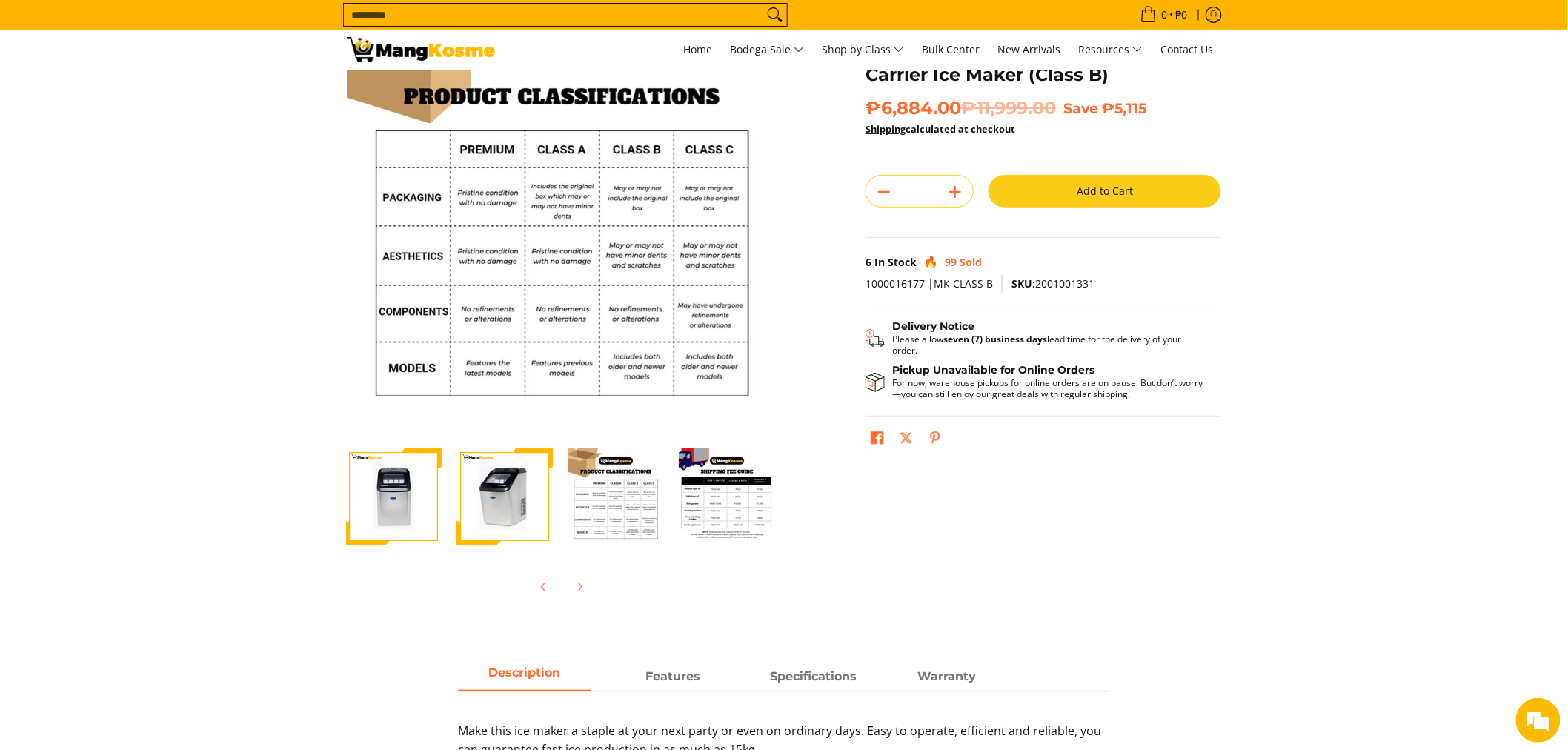
scroll to position [0, 0]
